Goal: Information Seeking & Learning: Learn about a topic

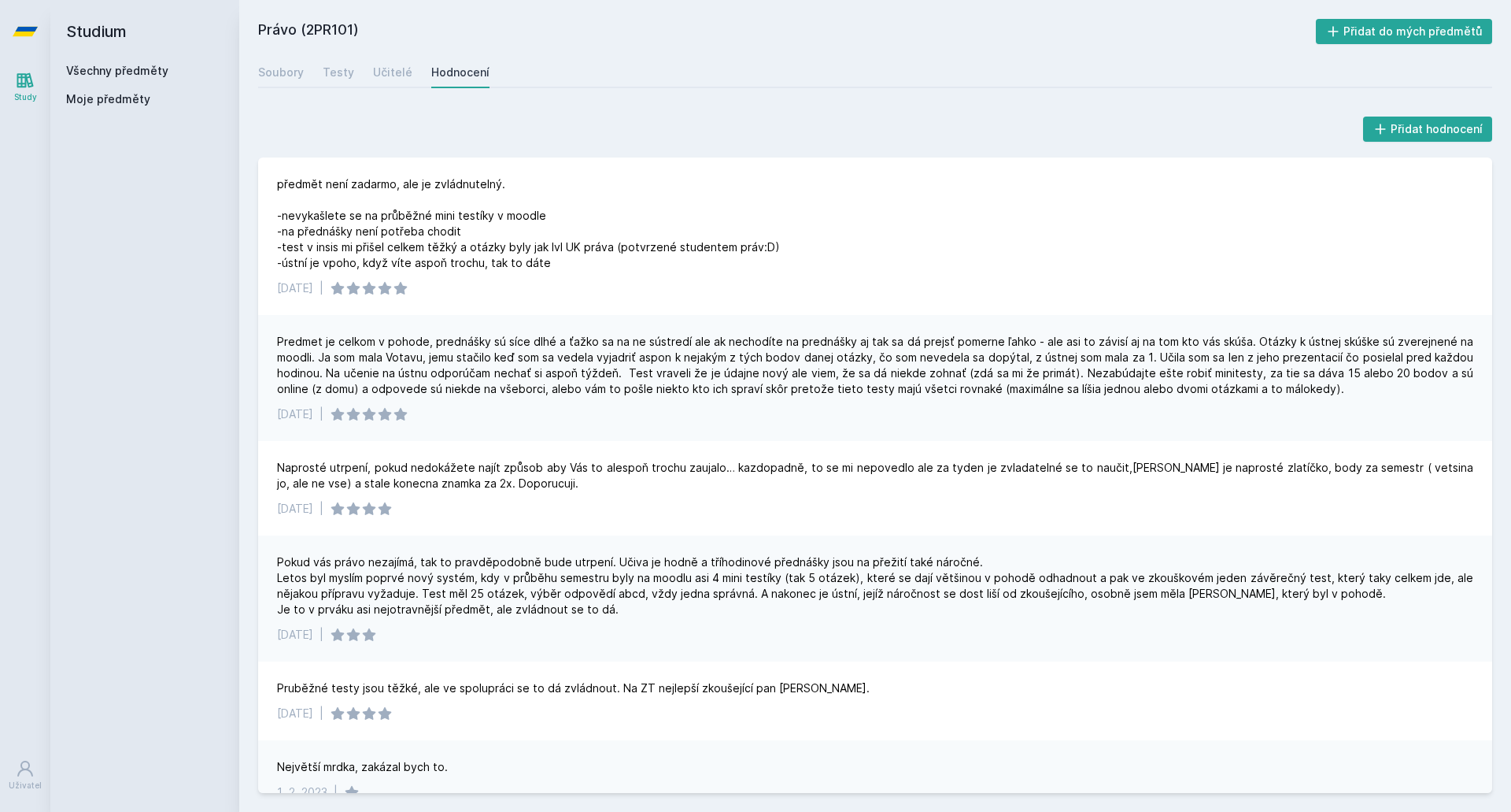
click at [107, 76] on link "Všechny předměty" at bounding box center [117, 70] width 102 height 14
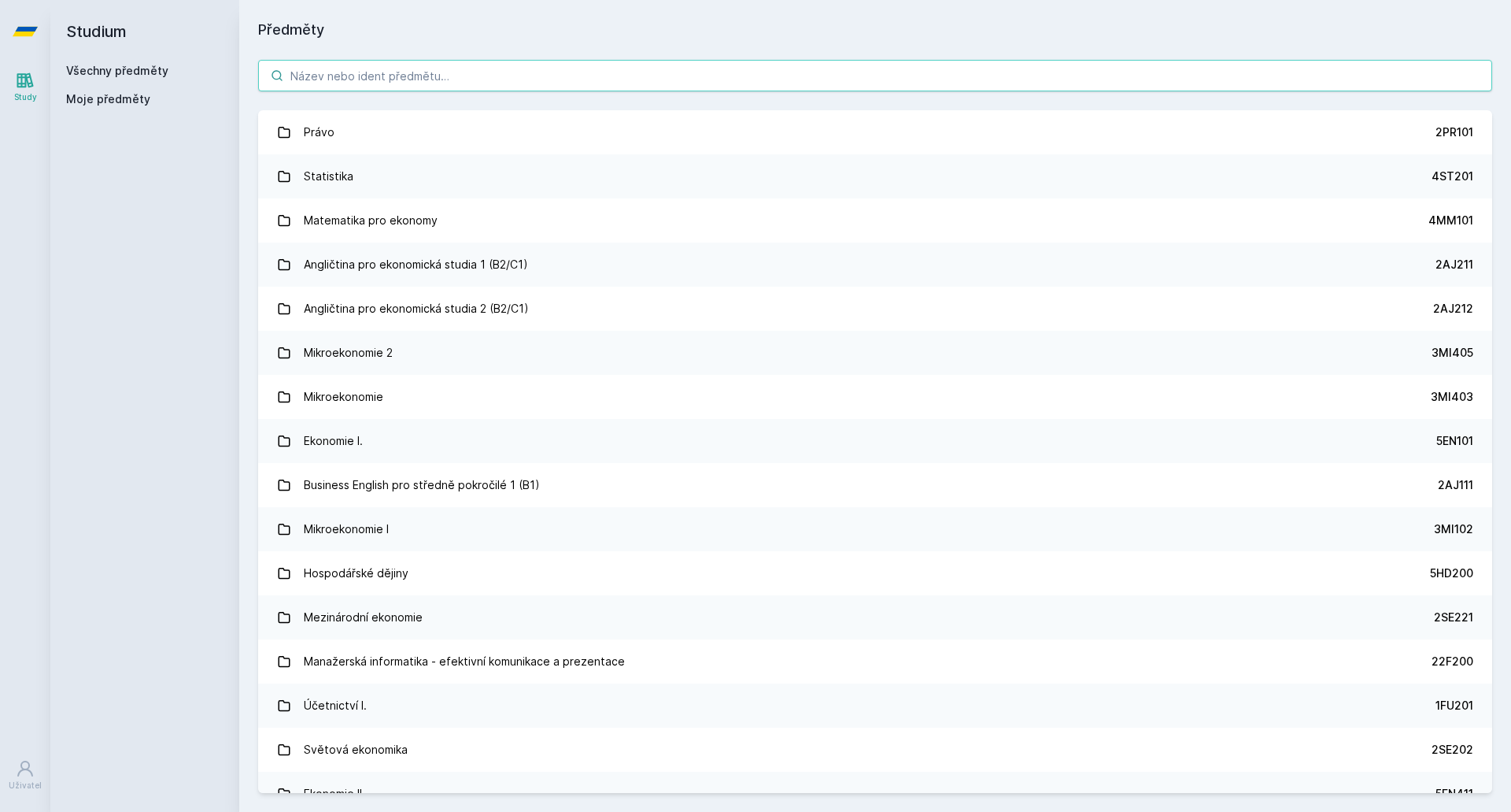
click at [440, 88] on input "search" at bounding box center [875, 75] width 1234 height 32
type input "s"
type input "1"
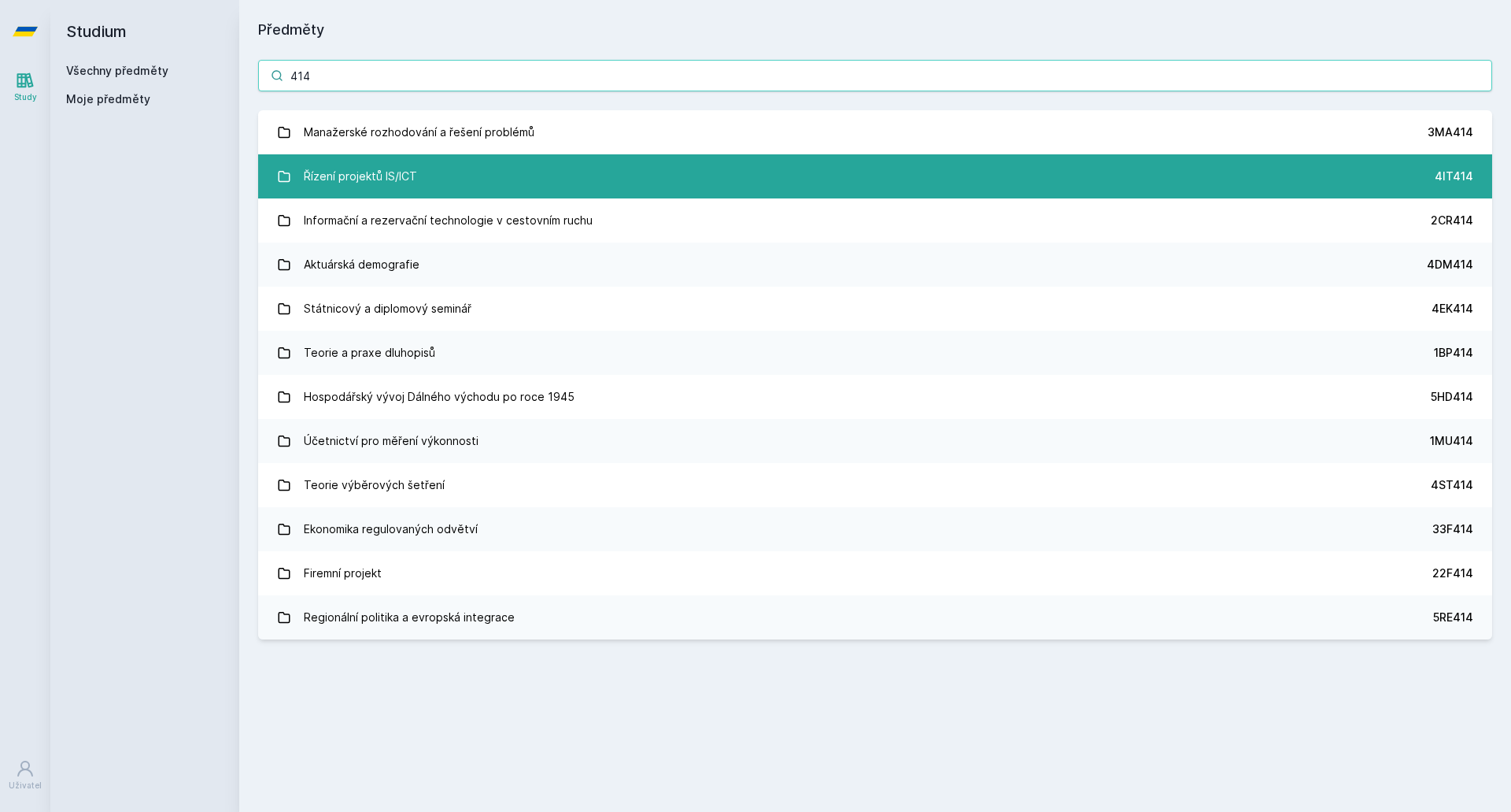
type input "414"
click at [515, 182] on link "Řízení projektů IS/ICT 4IT414" at bounding box center [875, 177] width 1234 height 44
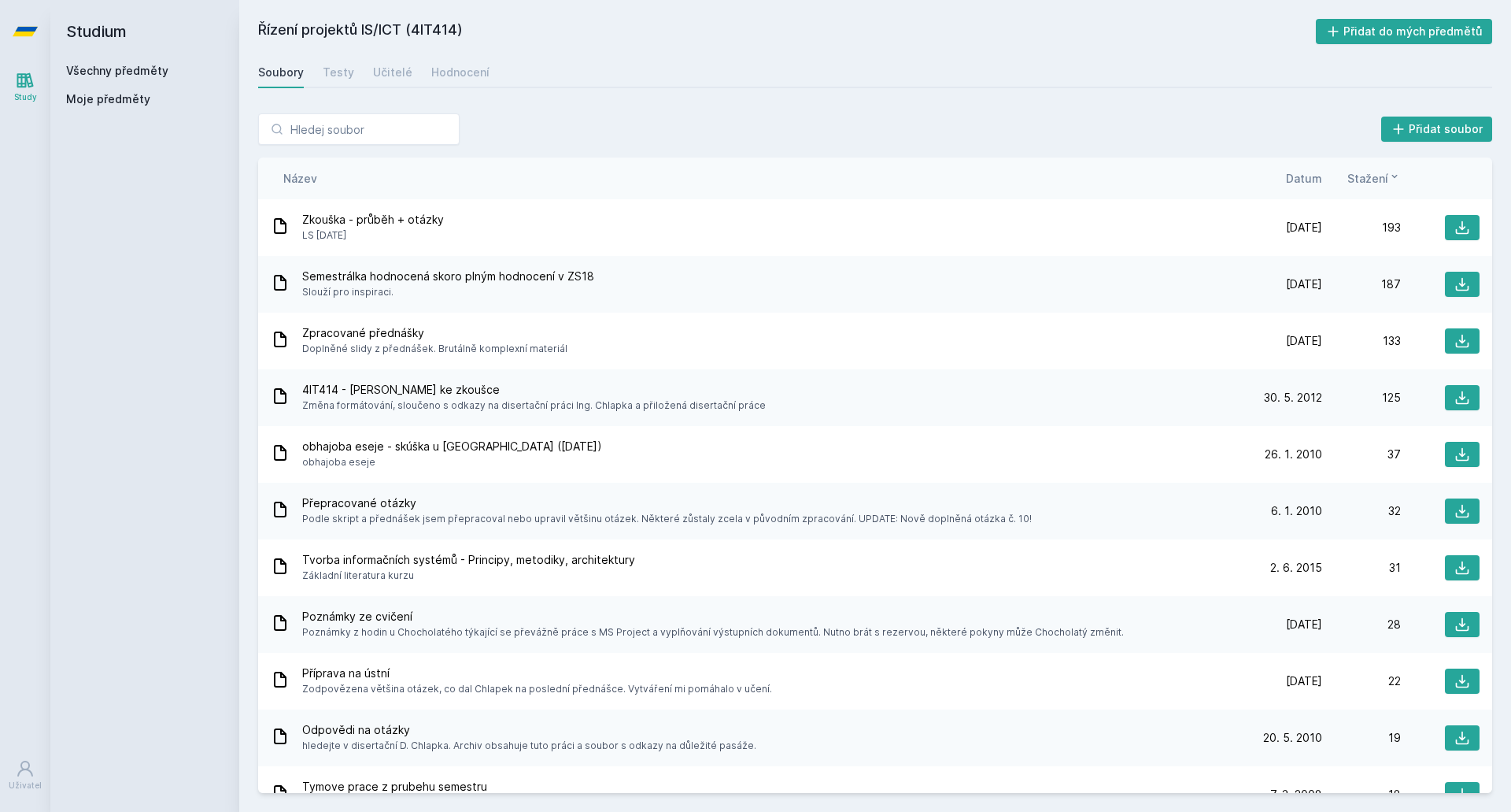
click at [1317, 182] on span "Datum" at bounding box center [1304, 178] width 37 height 16
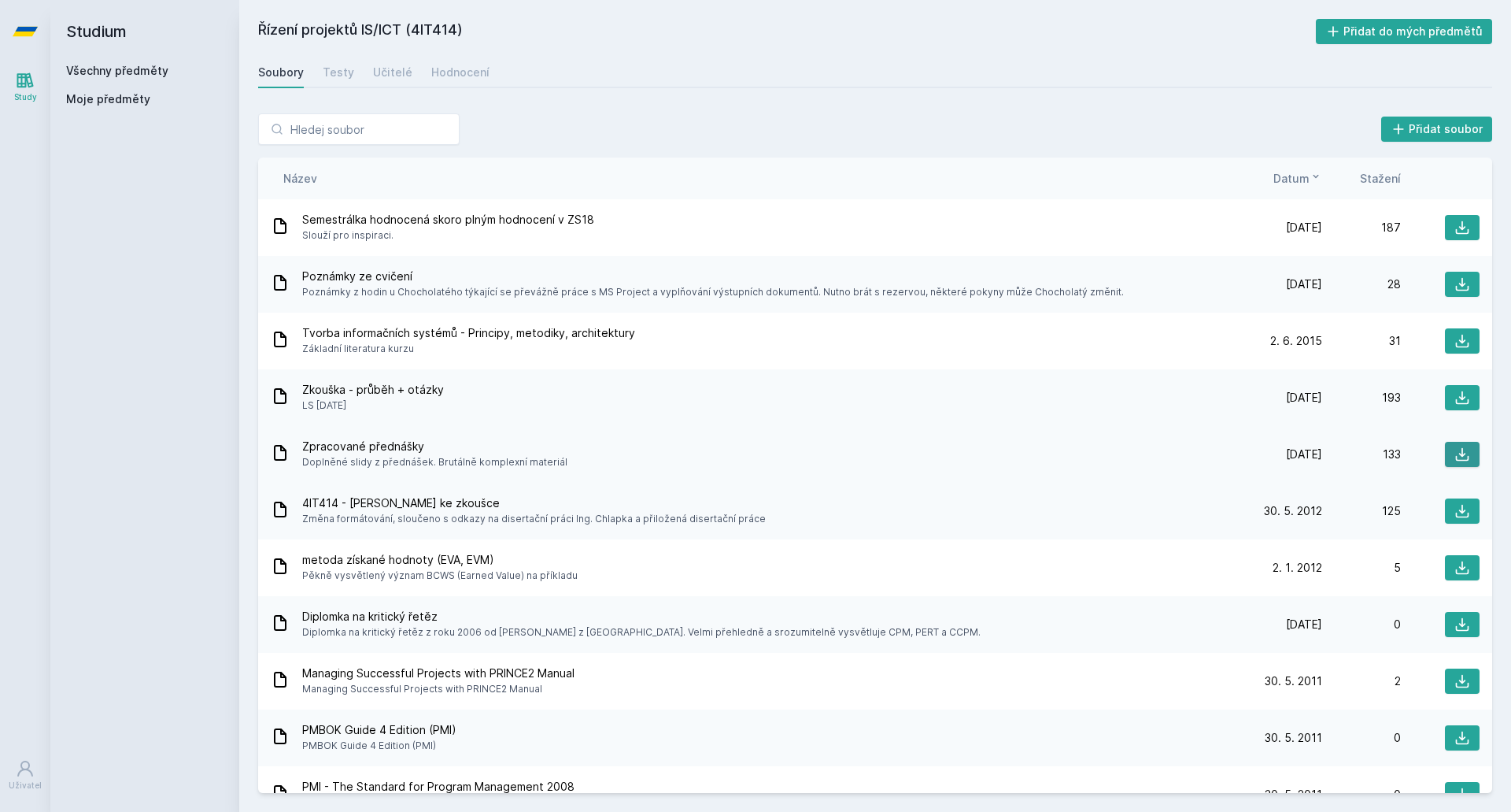
click at [1455, 451] on icon at bounding box center [1463, 454] width 15 height 15
click at [356, 85] on div "Soubory Testy Učitelé Hodnocení" at bounding box center [875, 72] width 1234 height 32
click at [349, 74] on div "Testy" at bounding box center [338, 72] width 32 height 15
